Goal: Transaction & Acquisition: Download file/media

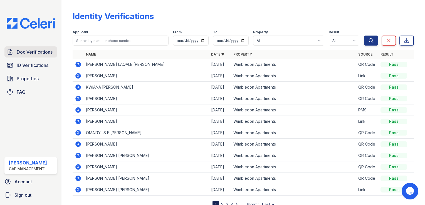
click at [31, 53] on span "Doc Verifications" at bounding box center [35, 52] width 36 height 7
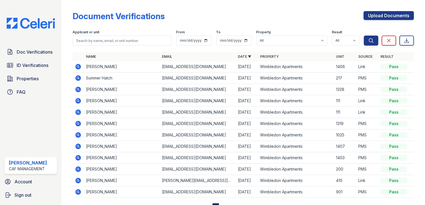
click at [78, 67] on icon at bounding box center [77, 66] width 1 height 1
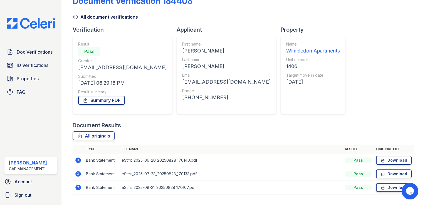
scroll to position [29, 0]
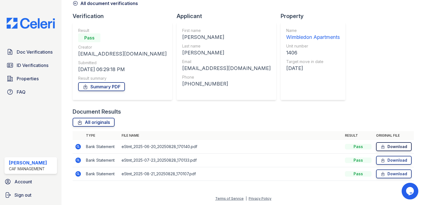
click at [381, 146] on icon at bounding box center [383, 147] width 5 height 6
click at [401, 160] on link "Download" at bounding box center [394, 160] width 36 height 9
click at [384, 174] on link "Download" at bounding box center [394, 174] width 36 height 9
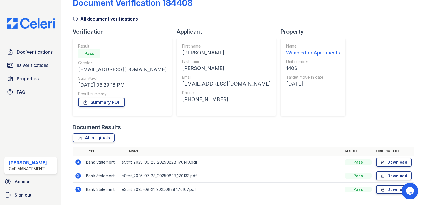
scroll to position [0, 0]
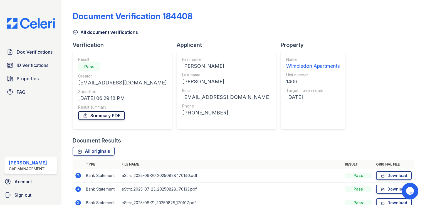
click at [117, 115] on link "Summary PDF" at bounding box center [101, 115] width 47 height 9
